Goal: Task Accomplishment & Management: Complete application form

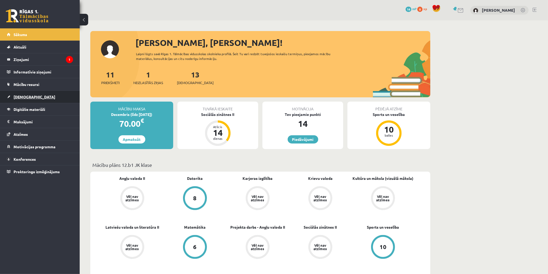
click at [46, 94] on link "[DEMOGRAPHIC_DATA]" at bounding box center [40, 97] width 66 height 12
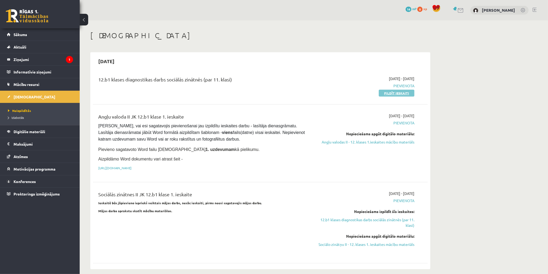
click at [401, 94] on link "Pildīt ieskaiti" at bounding box center [397, 93] width 36 height 7
click at [408, 94] on link "Pildīt ieskaiti" at bounding box center [397, 93] width 36 height 7
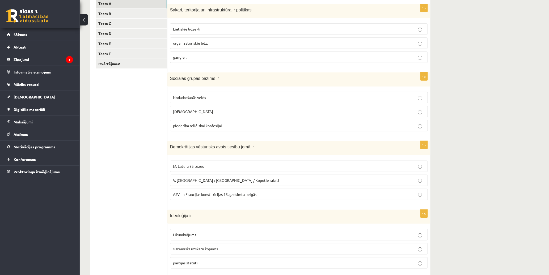
scroll to position [91, 0]
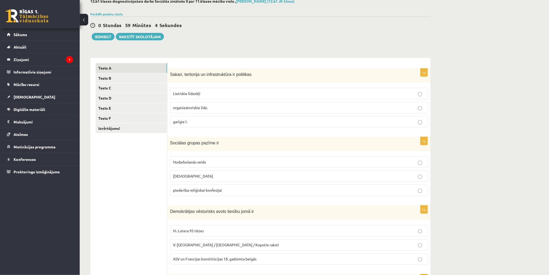
click at [202, 108] on span "organizatoriskie līdz." at bounding box center [190, 107] width 35 height 5
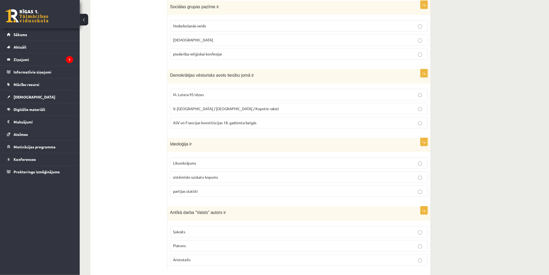
scroll to position [150, 0]
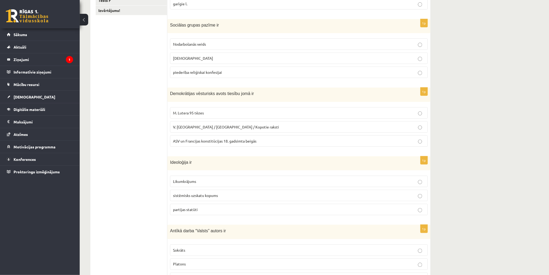
click at [234, 74] on p "piederība reliģiskai konfesijai" at bounding box center [299, 73] width 252 height 6
click at [259, 142] on p "ASV un Francijas konstitūcijas 18. gadsimta beigās" at bounding box center [299, 141] width 252 height 6
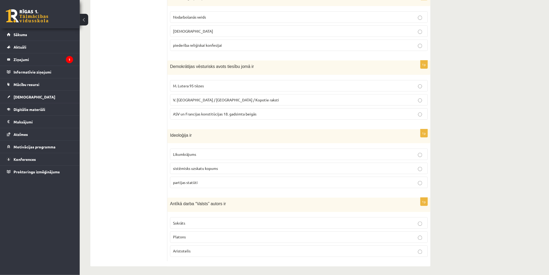
scroll to position [180, 0]
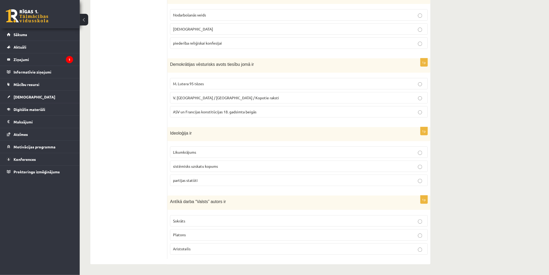
drag, startPoint x: 227, startPoint y: 166, endPoint x: 290, endPoint y: 164, distance: 63.5
click at [227, 166] on p "sistēmisks uzskatu kopums" at bounding box center [299, 167] width 252 height 6
click at [415, 232] on label "Platons" at bounding box center [299, 234] width 258 height 11
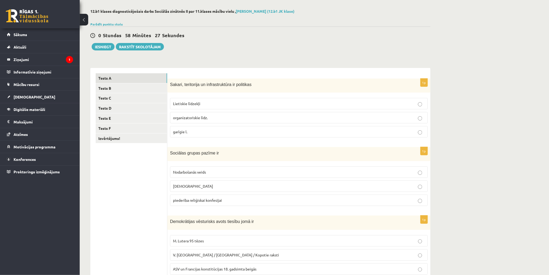
scroll to position [0, 0]
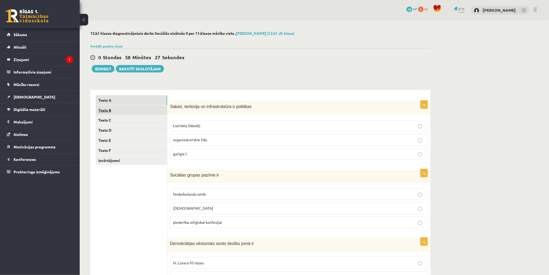
click at [143, 109] on link "Tests B" at bounding box center [131, 110] width 71 height 10
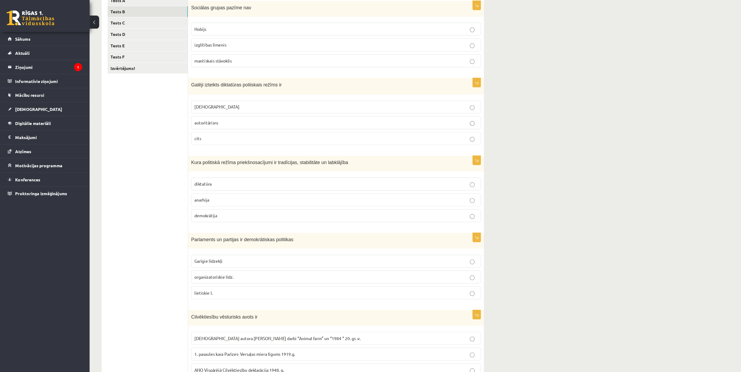
scroll to position [86, 0]
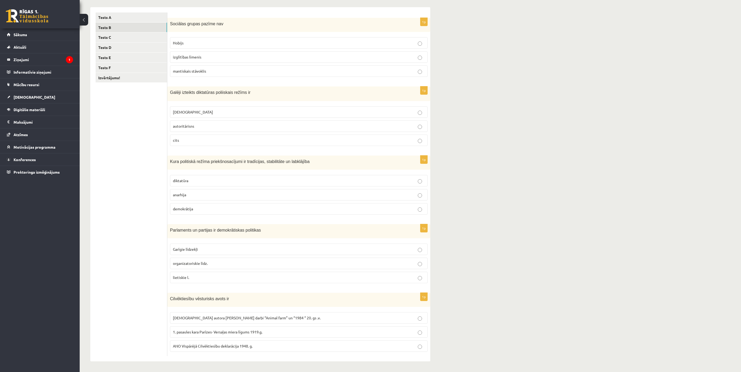
click at [413, 41] on p "Hobijs" at bounding box center [299, 43] width 252 height 6
click at [291, 109] on p "totalitārisms" at bounding box center [299, 112] width 252 height 6
click at [216, 206] on p "demokrātija" at bounding box center [299, 209] width 252 height 6
click at [275, 259] on label "organizatoriskie līdz." at bounding box center [299, 262] width 258 height 11
click at [269, 274] on p "ANO Vispārējā Cilvēktiesību deklarācija 1948. g." at bounding box center [299, 346] width 252 height 6
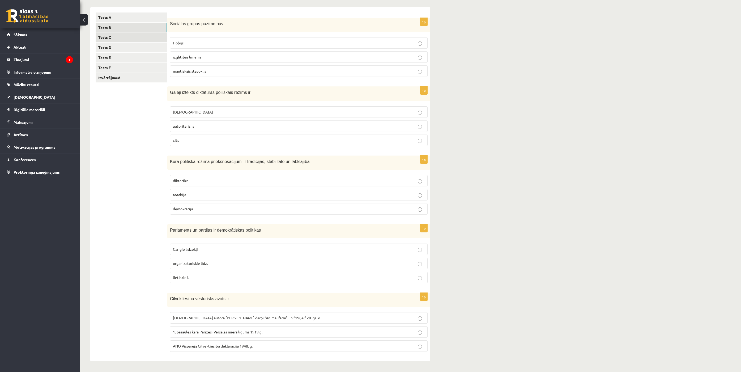
click at [133, 35] on link "Tests C" at bounding box center [131, 37] width 71 height 10
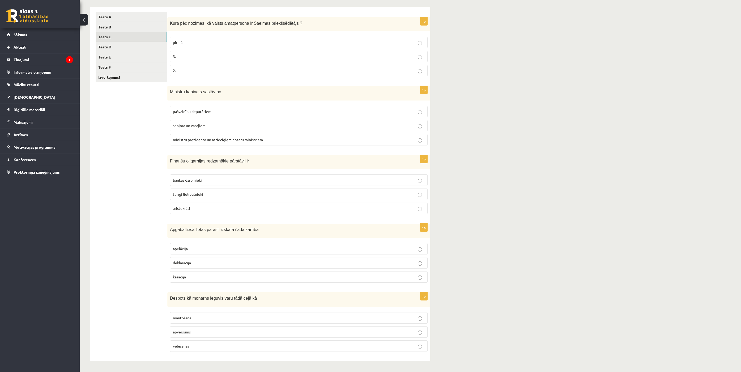
click at [286, 40] on p "pirmā" at bounding box center [299, 43] width 252 height 6
click at [237, 68] on p "2." at bounding box center [299, 71] width 252 height 6
drag, startPoint x: 267, startPoint y: 138, endPoint x: 293, endPoint y: 138, distance: 26.3
click at [268, 138] on p "ministru prezidenta un attiecīgiem nozaru ministriem" at bounding box center [299, 140] width 252 height 6
click at [225, 177] on p "bankas darbinieki" at bounding box center [299, 180] width 252 height 6
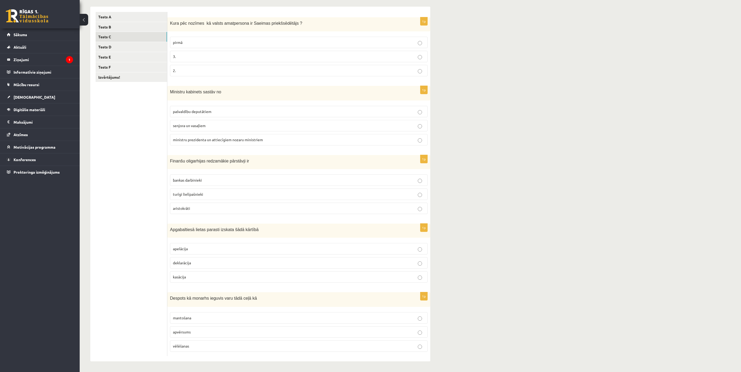
scroll to position [87, 0]
click at [213, 248] on p "apelācija" at bounding box center [299, 249] width 252 height 6
click at [221, 274] on label "apvērsums" at bounding box center [299, 331] width 258 height 11
click at [145, 45] on link "Tests D" at bounding box center [131, 47] width 71 height 10
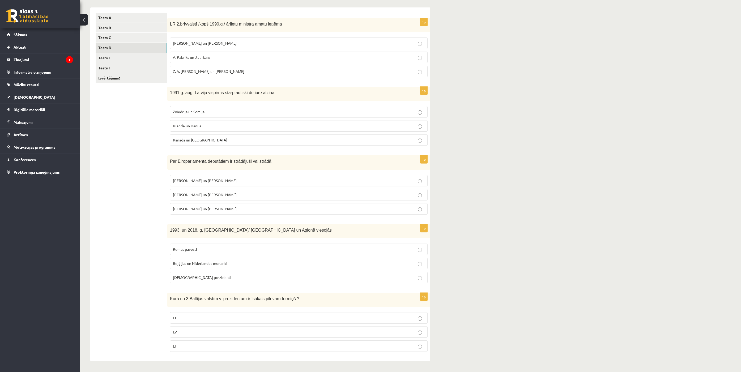
click at [110, 169] on ul "Tests A Tests B Tests C Tests D Tests E Tests F Izvērtējums!" at bounding box center [132, 184] width 72 height 343
drag, startPoint x: 116, startPoint y: 227, endPoint x: 114, endPoint y: 224, distance: 3.7
click at [116, 227] on ul "Tests A Tests B Tests C Tests D Tests E Tests F Izvērtējums!" at bounding box center [132, 184] width 72 height 343
click at [134, 246] on ul "Tests A Tests B Tests C Tests D Tests E Tests F Izvērtējums!" at bounding box center [132, 184] width 72 height 343
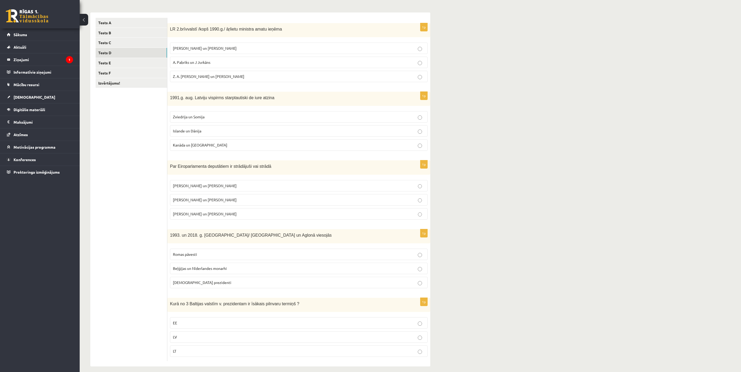
scroll to position [80, 0]
click at [548, 274] on div "**********" at bounding box center [410, 158] width 661 height 434
click at [274, 60] on p "A. Pabriks un J Jurkāns" at bounding box center [299, 60] width 252 height 6
click at [232, 131] on p "Islande un Dānija" at bounding box center [299, 129] width 252 height 6
click at [239, 199] on p "I. Vaidere un N. Ušakovs" at bounding box center [299, 198] width 252 height 6
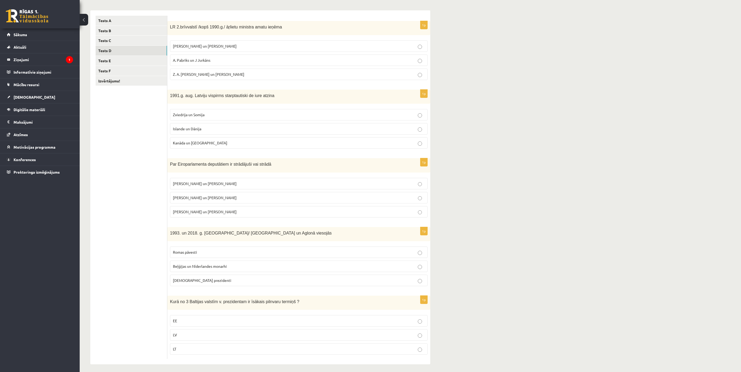
click at [223, 255] on p "Romas pāvesti" at bounding box center [299, 252] width 252 height 6
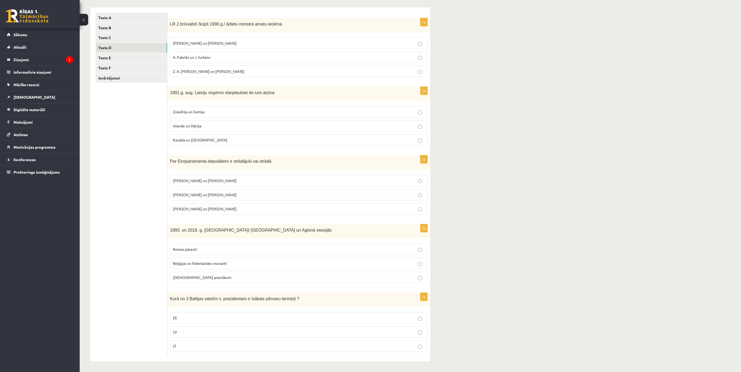
scroll to position [86, 0]
click at [209, 274] on p "LV" at bounding box center [299, 332] width 252 height 6
click at [125, 55] on link "Tests E" at bounding box center [131, 58] width 71 height 10
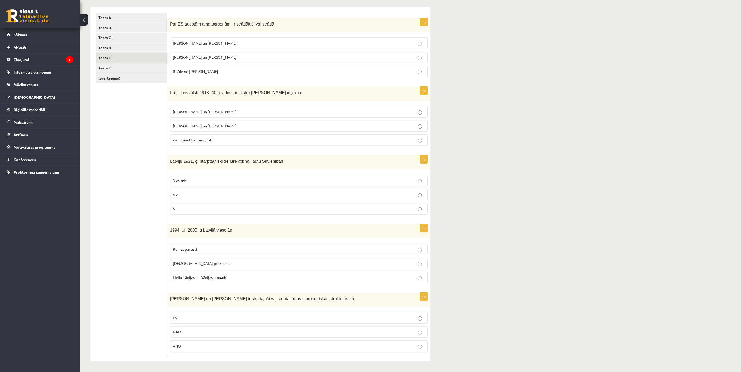
click at [251, 69] on p "R. Zīle un V.Dombrovskis" at bounding box center [299, 72] width 252 height 6
click at [248, 109] on p "Z. Meierovics un V. Munters" at bounding box center [299, 112] width 252 height 6
click at [219, 192] on p "4 v." at bounding box center [299, 195] width 252 height 6
click at [208, 260] on p "ASV prezidenti" at bounding box center [299, 263] width 252 height 6
click at [182, 274] on p "ES" at bounding box center [299, 318] width 252 height 6
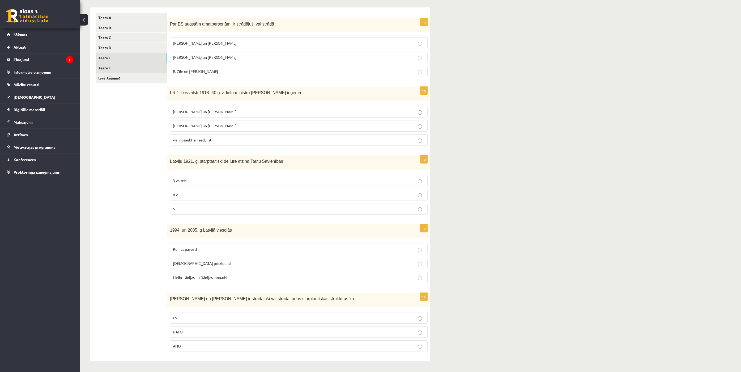
click at [136, 66] on link "Tests F" at bounding box center [131, 68] width 71 height 10
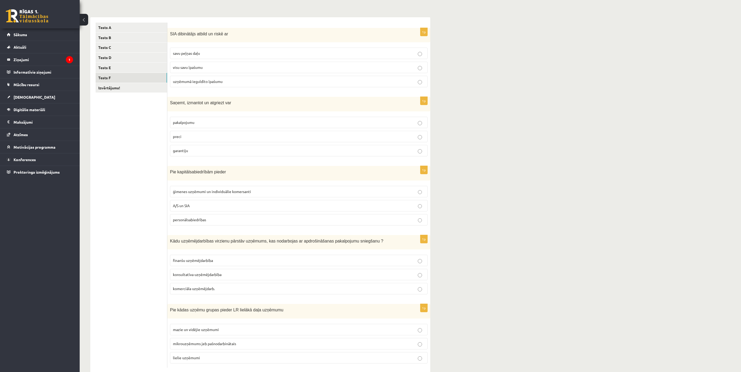
scroll to position [88, 0]
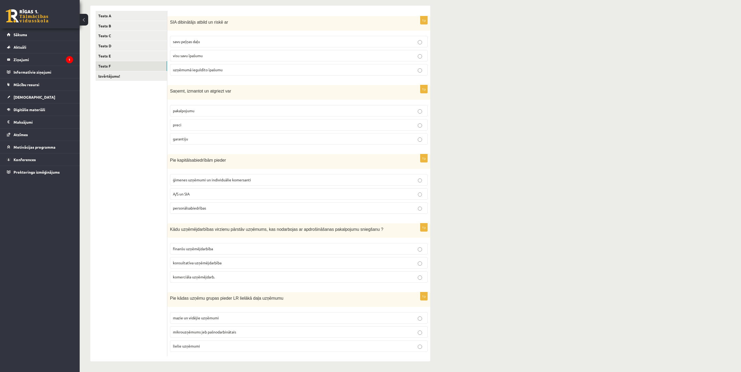
click at [229, 67] on p "uzņēmumā ieguldīto īpašumu" at bounding box center [299, 70] width 252 height 6
drag, startPoint x: 217, startPoint y: 106, endPoint x: 223, endPoint y: 106, distance: 5.8
click at [217, 108] on p "pakalpojumu" at bounding box center [299, 111] width 252 height 6
click at [237, 193] on p "A/S un SIA" at bounding box center [299, 194] width 252 height 6
click at [233, 264] on p "konsultatīva uzņēmējdarbība" at bounding box center [299, 263] width 252 height 6
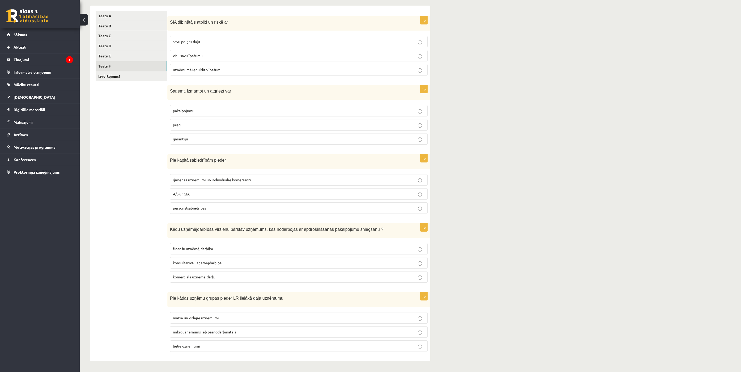
click at [232, 274] on p "komerciāla uzņēmējdarb." at bounding box center [299, 277] width 252 height 6
click at [366, 248] on p "finanšu uzņēmējdarbība" at bounding box center [299, 249] width 252 height 6
click at [356, 274] on p "komerciāla uzņēmējdarb." at bounding box center [299, 277] width 252 height 6
click at [391, 274] on p "mazie un vidējie uzņēmumi" at bounding box center [299, 318] width 252 height 6
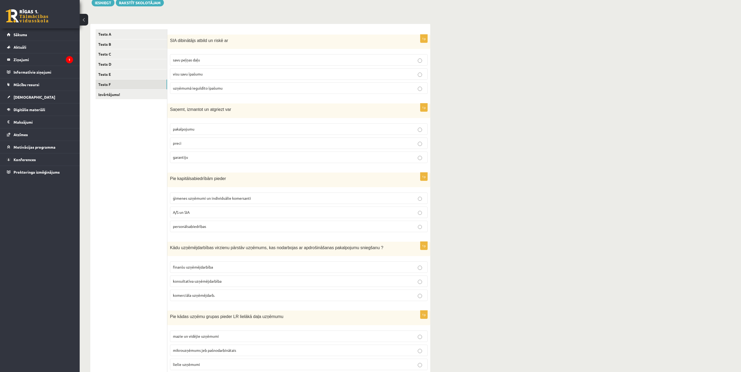
scroll to position [0, 0]
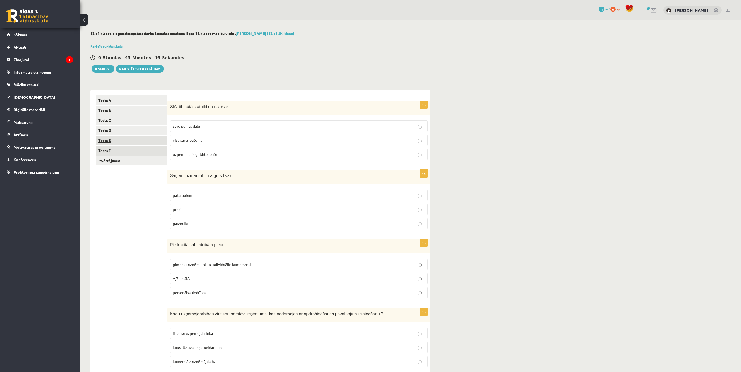
click at [139, 143] on link "Tests E" at bounding box center [131, 140] width 71 height 10
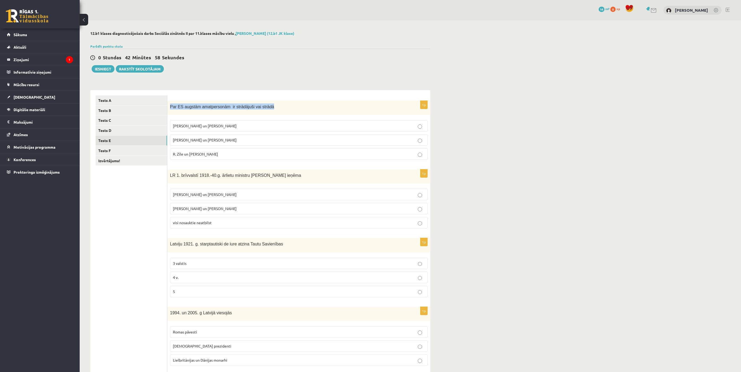
drag, startPoint x: 171, startPoint y: 109, endPoint x: 269, endPoint y: 108, distance: 98.0
click at [268, 108] on p "Par ES augstām amatpersonām ir strādājuši vai strādā" at bounding box center [285, 106] width 231 height 6
click at [299, 107] on p "Par ES augstām amatpersonām ir strādājuši vai strādā" at bounding box center [285, 106] width 231 height 6
click at [137, 133] on link "Tests D" at bounding box center [131, 130] width 71 height 10
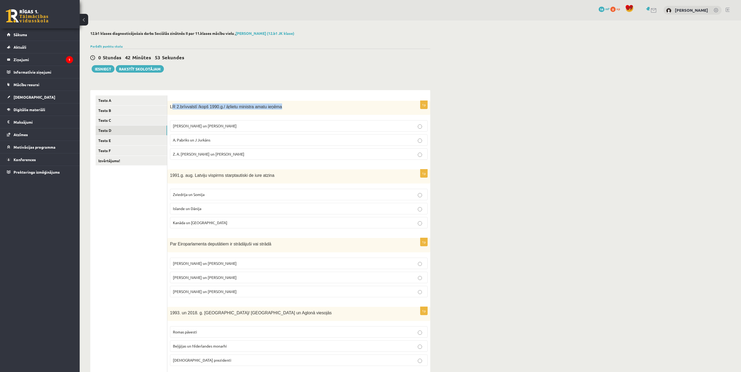
drag, startPoint x: 171, startPoint y: 106, endPoint x: 280, endPoint y: 109, distance: 108.7
click at [280, 109] on p "LR 2.brīvvalstī /kopš 1990.g./ āŗlietu ministra amatu ieņēma" at bounding box center [285, 106] width 231 height 6
click at [306, 110] on div "LR 2.brīvvalstī /kopš 1990.g./ āŗlietu ministra amatu ieņēma" at bounding box center [298, 108] width 263 height 14
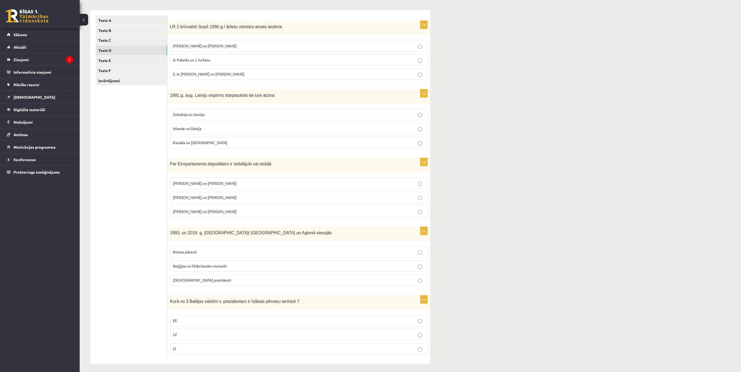
scroll to position [86, 0]
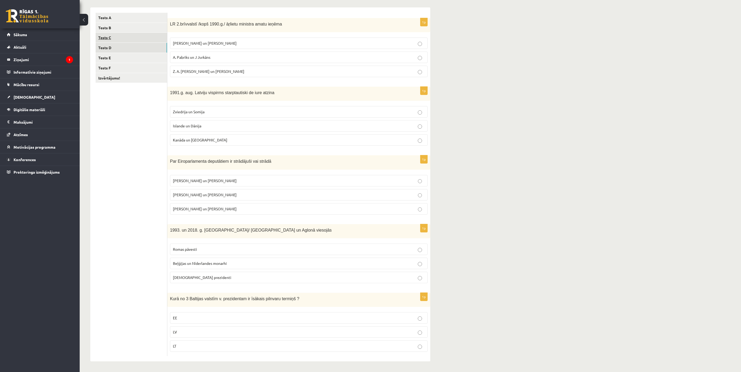
click at [135, 36] on link "Tests C" at bounding box center [131, 38] width 71 height 10
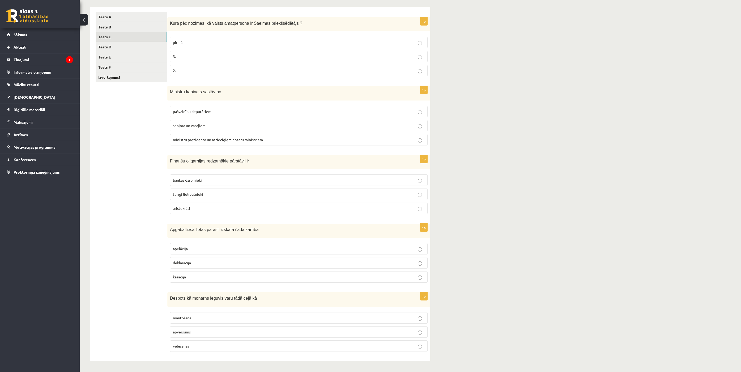
scroll to position [87, 0]
drag, startPoint x: 139, startPoint y: 25, endPoint x: 141, endPoint y: 28, distance: 3.9
click at [140, 25] on link "Tests B" at bounding box center [131, 27] width 71 height 10
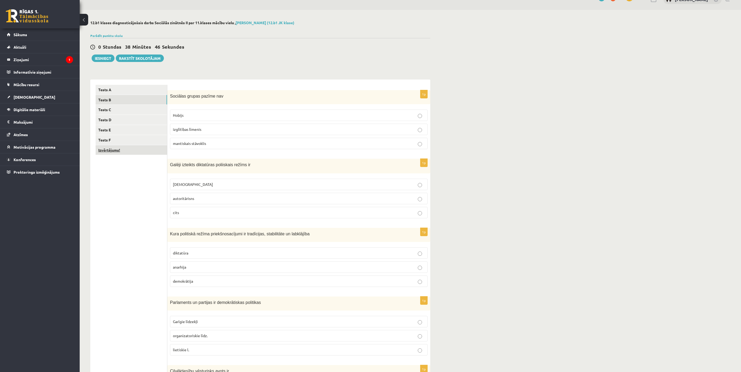
scroll to position [0, 0]
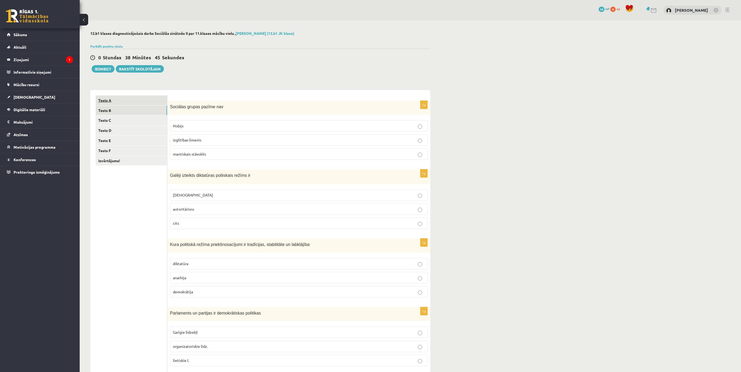
click at [144, 101] on link "Tests A" at bounding box center [131, 100] width 71 height 10
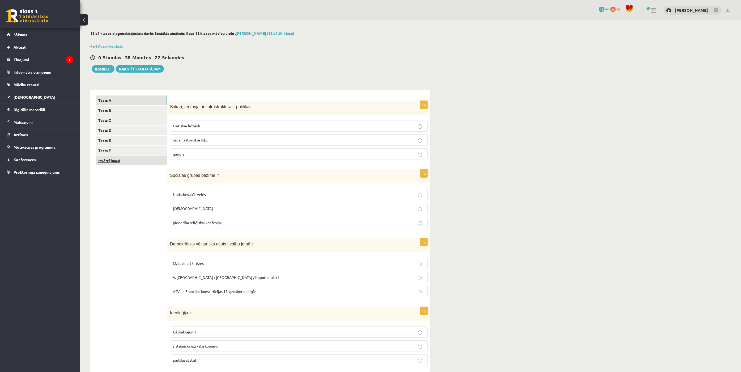
click at [145, 164] on link "Izvērtējums!" at bounding box center [131, 161] width 71 height 10
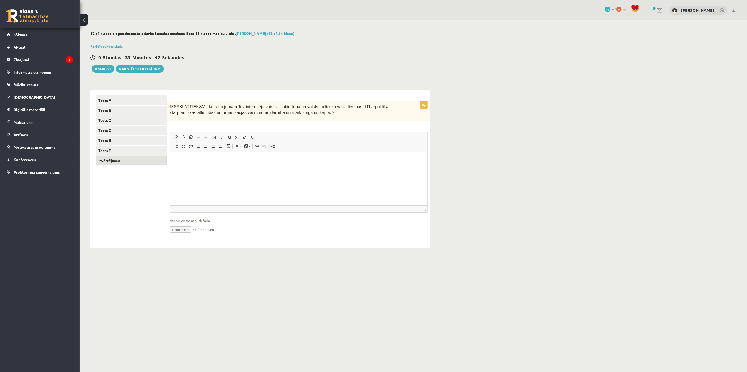
click at [256, 168] on html at bounding box center [298, 160] width 257 height 16
drag, startPoint x: 315, startPoint y: 160, endPoint x: 309, endPoint y: 158, distance: 6.1
click at [311, 159] on p "**********" at bounding box center [298, 160] width 246 height 6
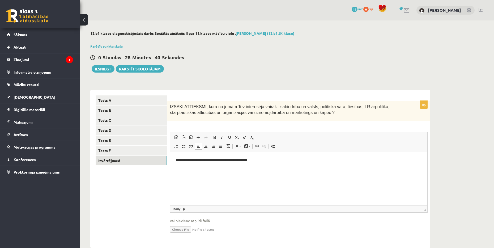
drag, startPoint x: 212, startPoint y: 152, endPoint x: 274, endPoint y: 162, distance: 62.6
click at [274, 162] on p "**********" at bounding box center [299, 160] width 246 height 6
click at [355, 160] on p "**********" at bounding box center [299, 160] width 246 height 6
click at [409, 156] on html "**********" at bounding box center [298, 160] width 257 height 16
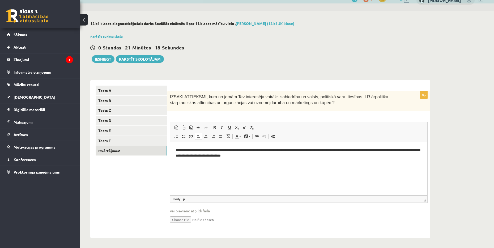
scroll to position [11, 0]
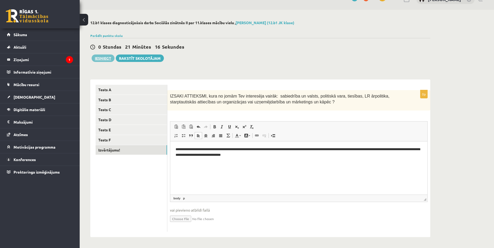
click at [104, 59] on button "Iesniegt" at bounding box center [103, 57] width 23 height 7
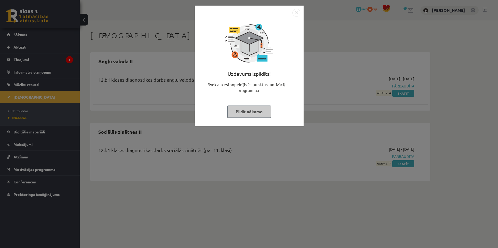
click at [297, 15] on img "Close" at bounding box center [296, 13] width 8 height 8
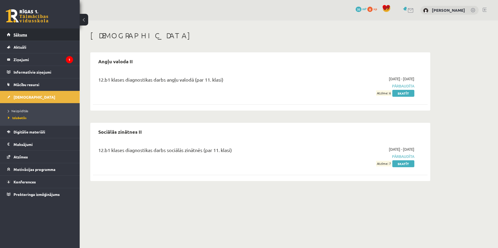
click at [38, 34] on link "Sākums" at bounding box center [40, 34] width 66 height 12
